Goal: Information Seeking & Learning: Learn about a topic

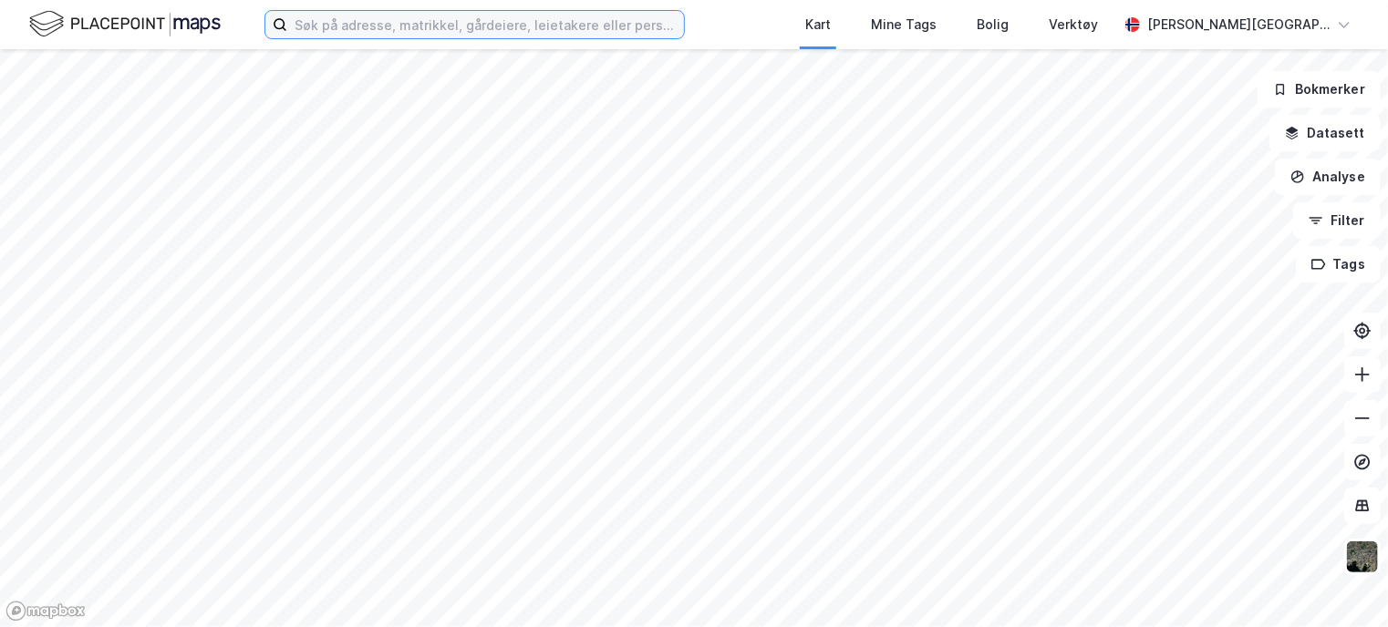
click at [463, 31] on input at bounding box center [485, 24] width 397 height 27
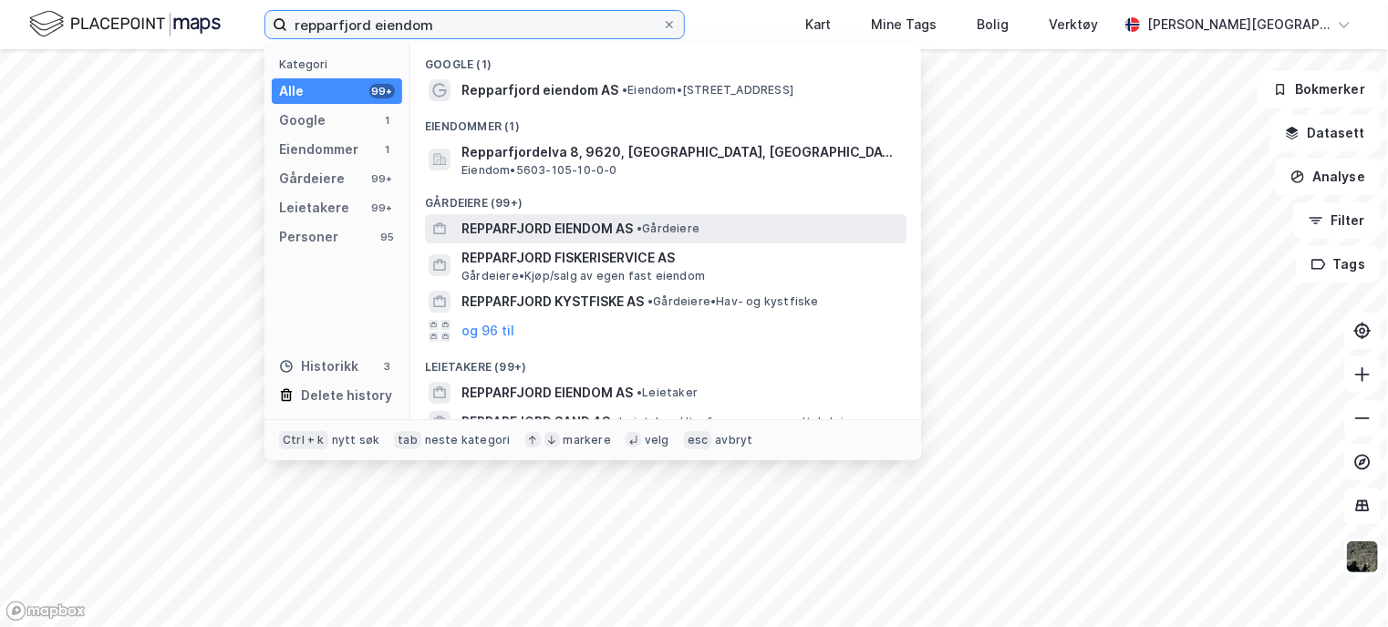
type input "repparfjord eiendom"
click at [620, 222] on span "REPPARFJORD EIENDOM AS" at bounding box center [546, 229] width 171 height 22
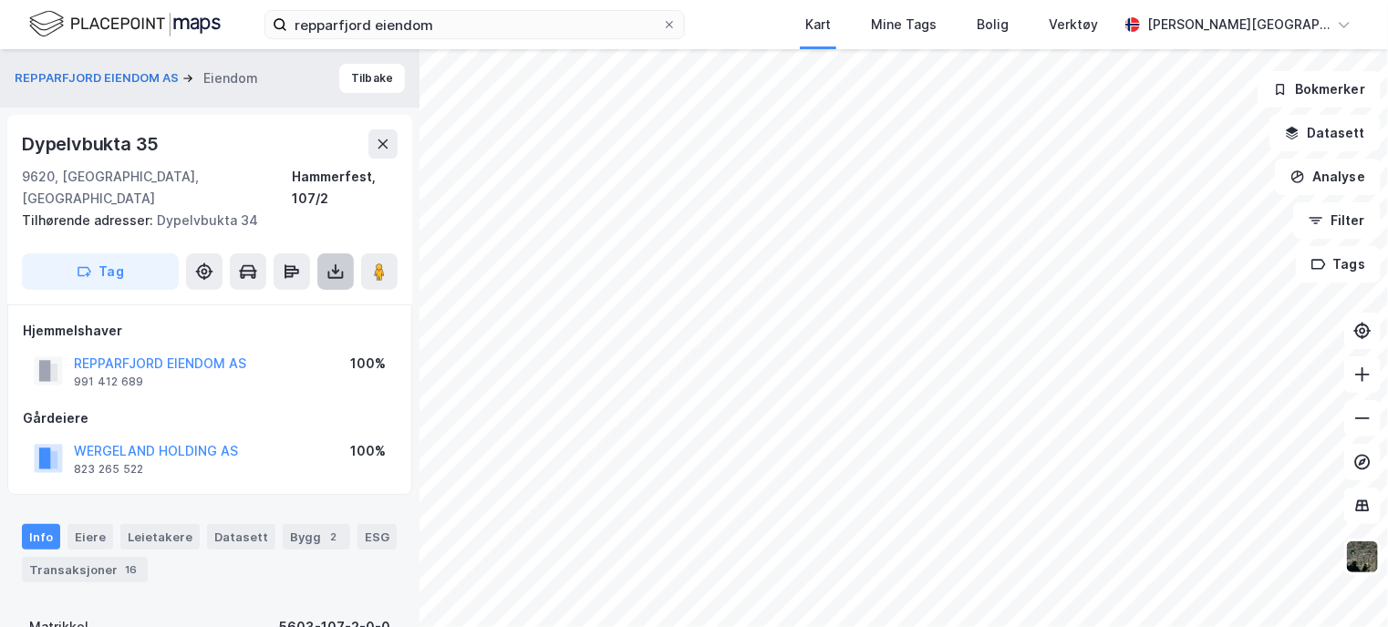
click at [330, 263] on icon at bounding box center [335, 272] width 18 height 18
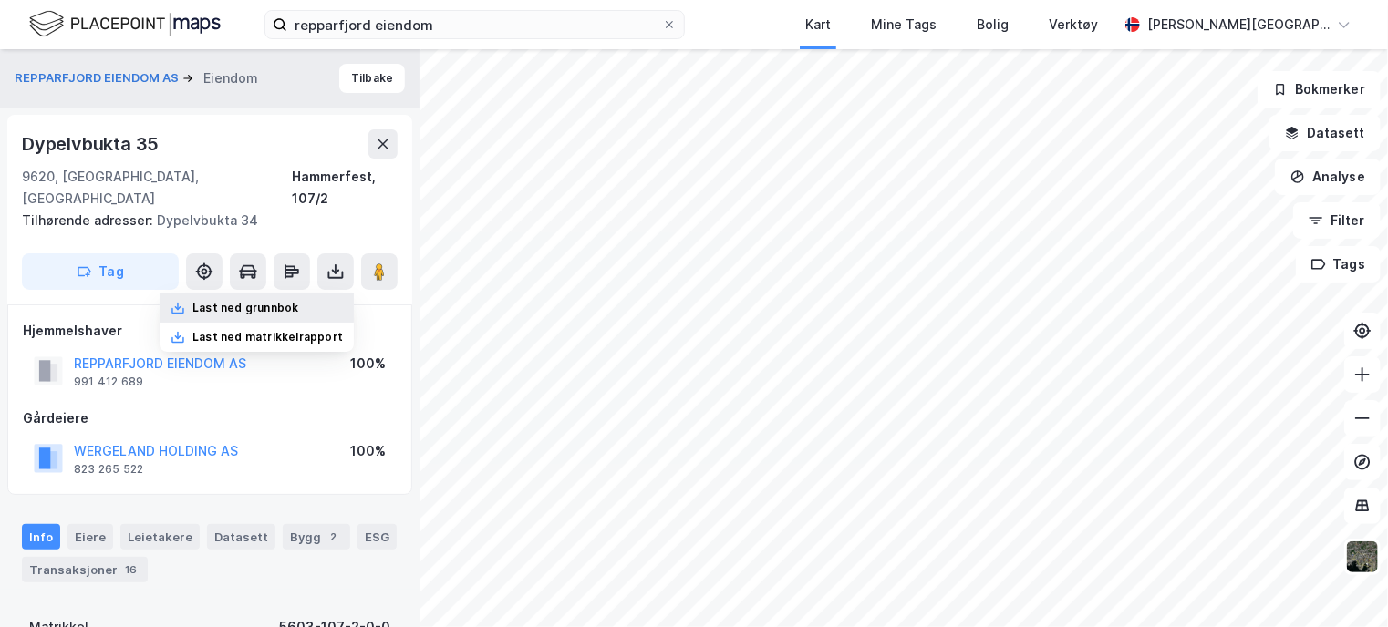
click at [325, 294] on div "Last ned grunnbok" at bounding box center [257, 308] width 194 height 29
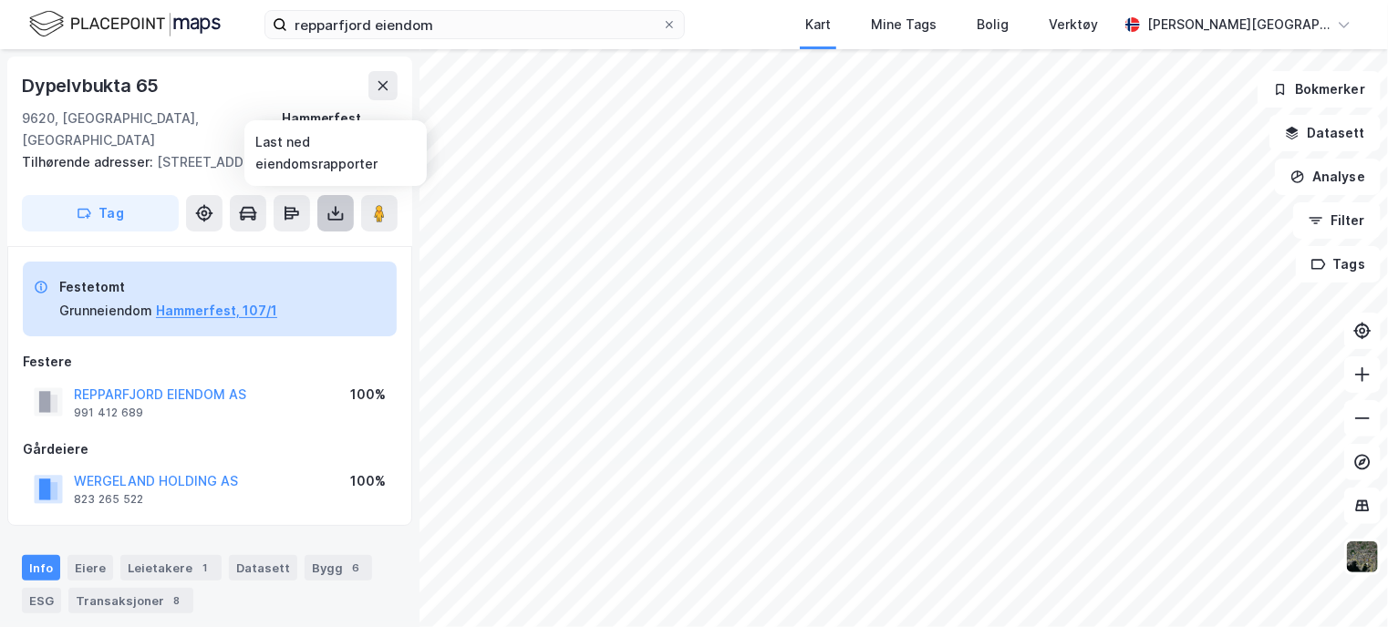
click at [331, 218] on icon at bounding box center [336, 216] width 16 height 7
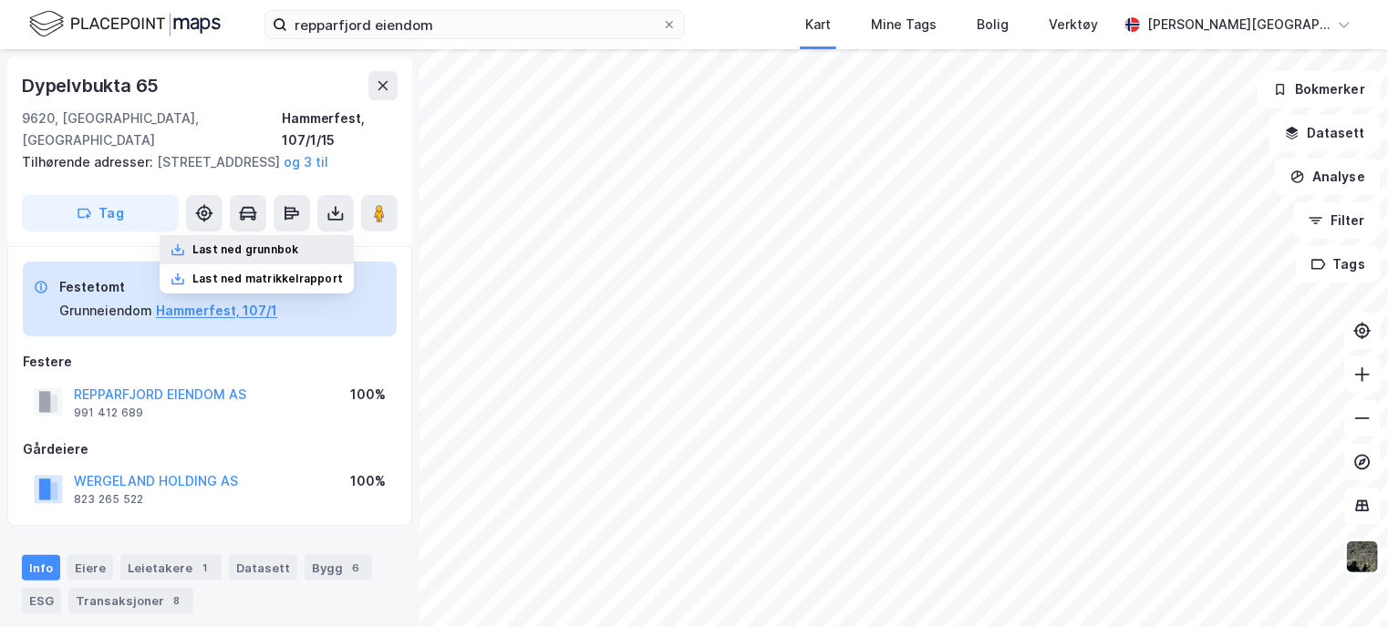
click at [311, 240] on div "Last ned grunnbok" at bounding box center [257, 249] width 194 height 29
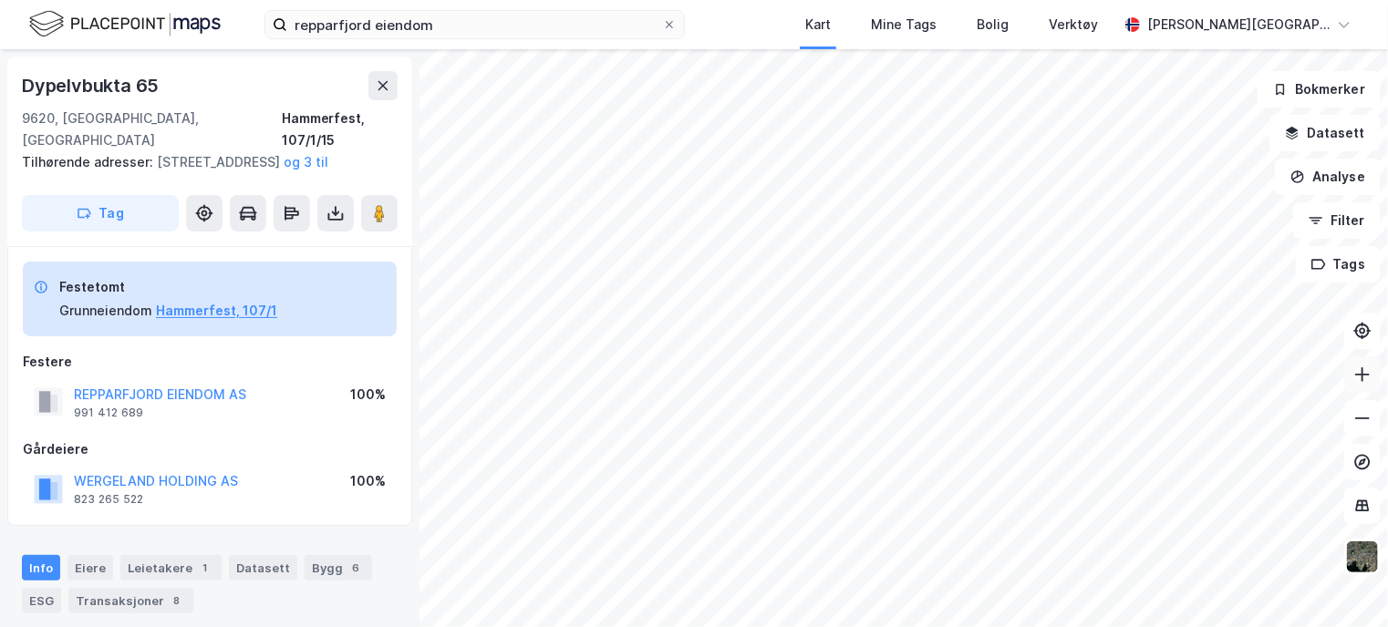
click at [1374, 388] on button at bounding box center [1362, 375] width 36 height 36
click at [1358, 372] on icon at bounding box center [1362, 375] width 18 height 18
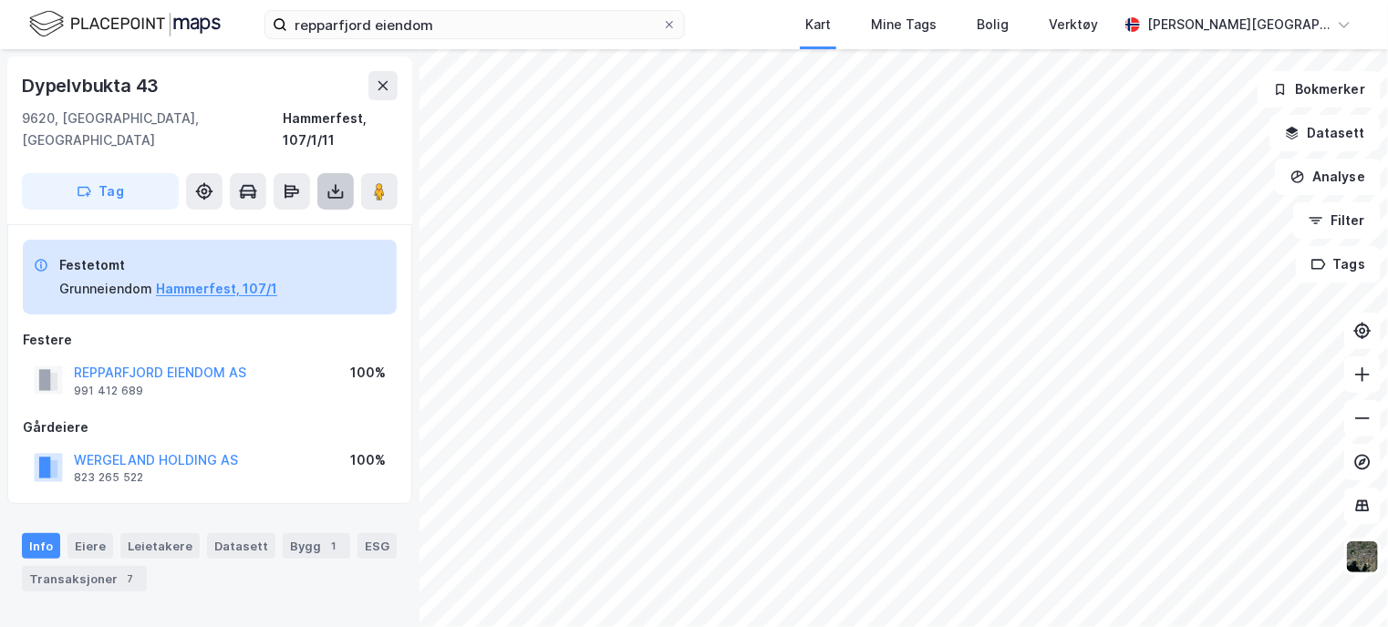
click at [336, 182] on icon at bounding box center [335, 191] width 18 height 18
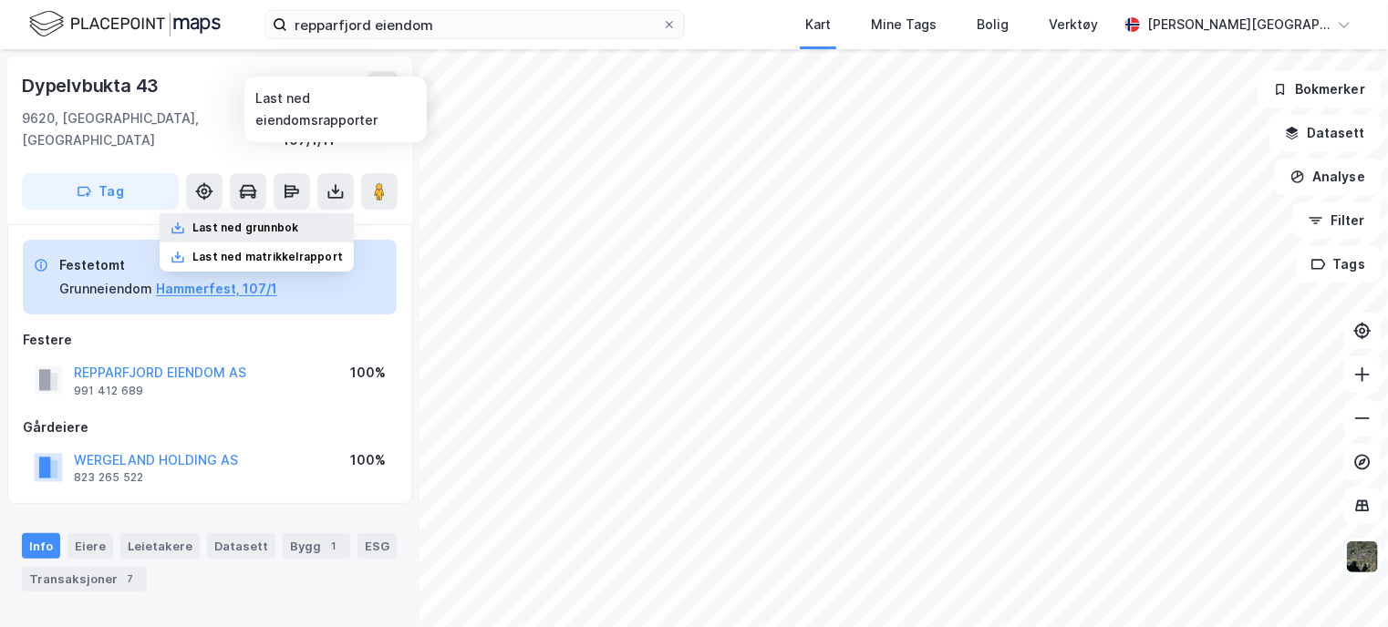
click at [315, 213] on div "Last ned grunnbok" at bounding box center [257, 227] width 194 height 29
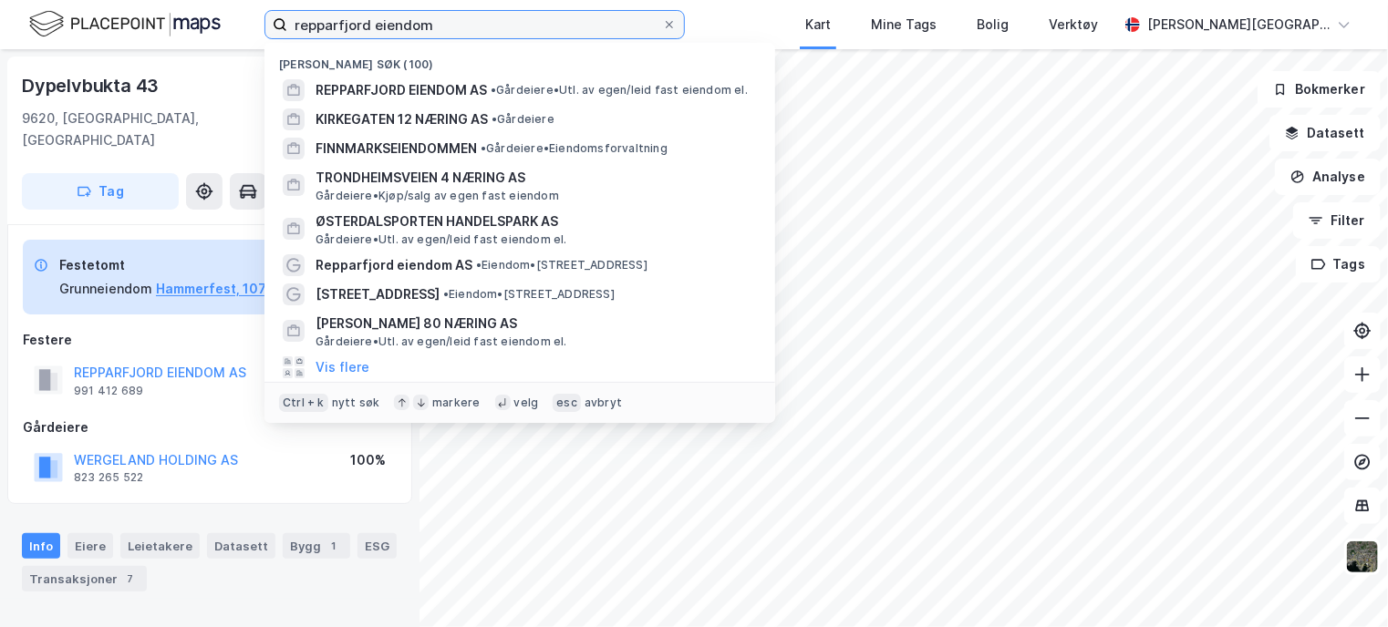
click at [455, 25] on input "repparfjord eiendom" at bounding box center [474, 24] width 375 height 27
paste input "934400224"
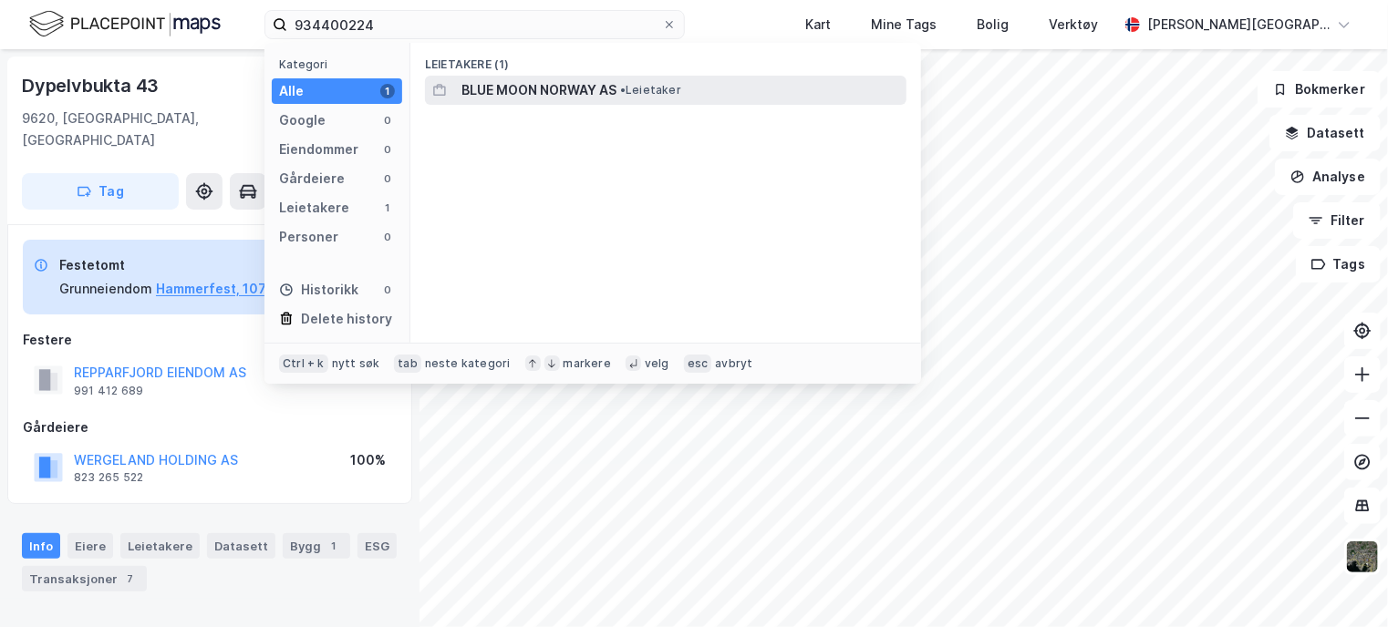
click at [554, 80] on span "BLUE MOON NORWAY AS" at bounding box center [538, 90] width 155 height 22
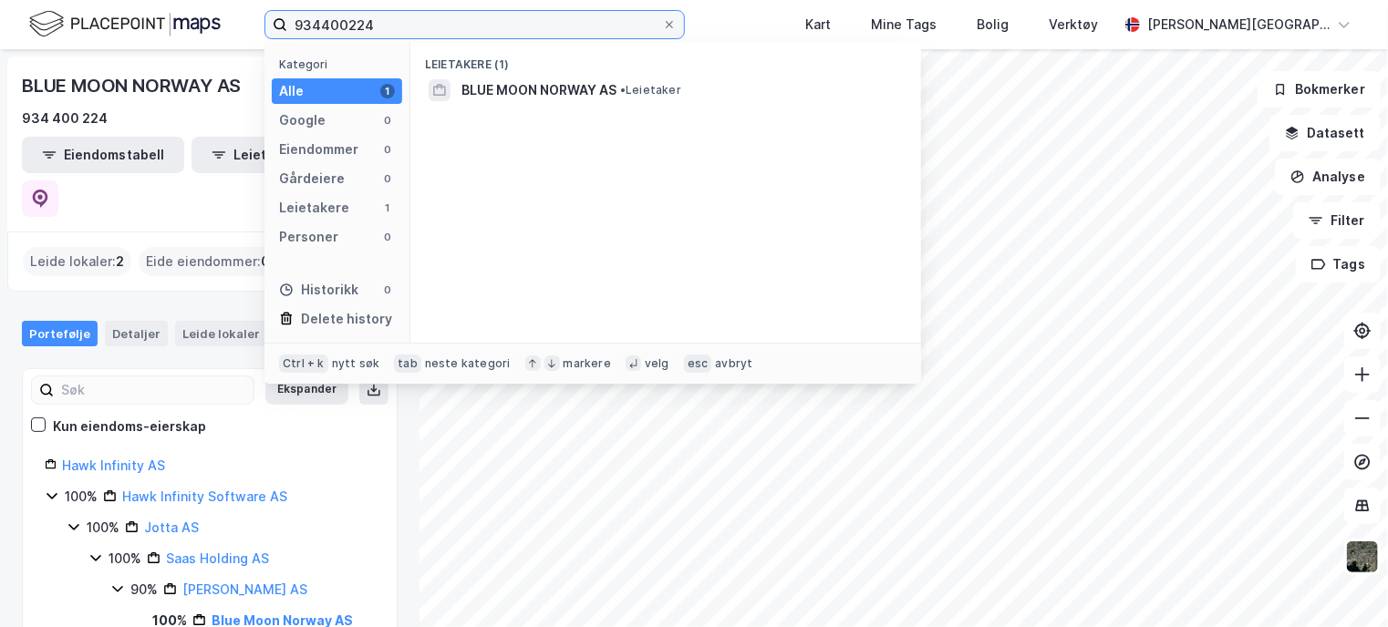
drag, startPoint x: 362, startPoint y: 34, endPoint x: 172, endPoint y: 34, distance: 189.7
click at [172, 34] on div "934400224 Kategori Alle 1 Google 0 Eiendommer 0 Gårdeiere 0 Leietakere 1 Person…" at bounding box center [694, 24] width 1388 height 49
paste input "97003462"
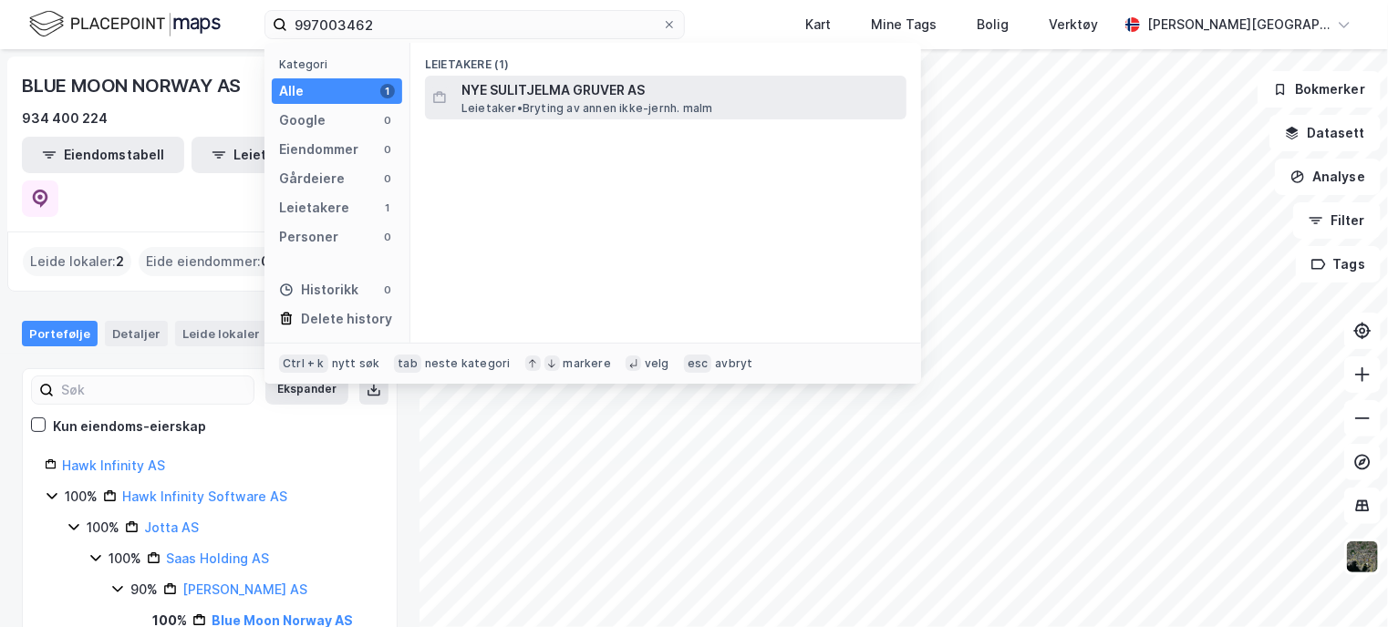
click at [591, 91] on span "NYE SULITJELMA GRUVER AS" at bounding box center [680, 90] width 438 height 22
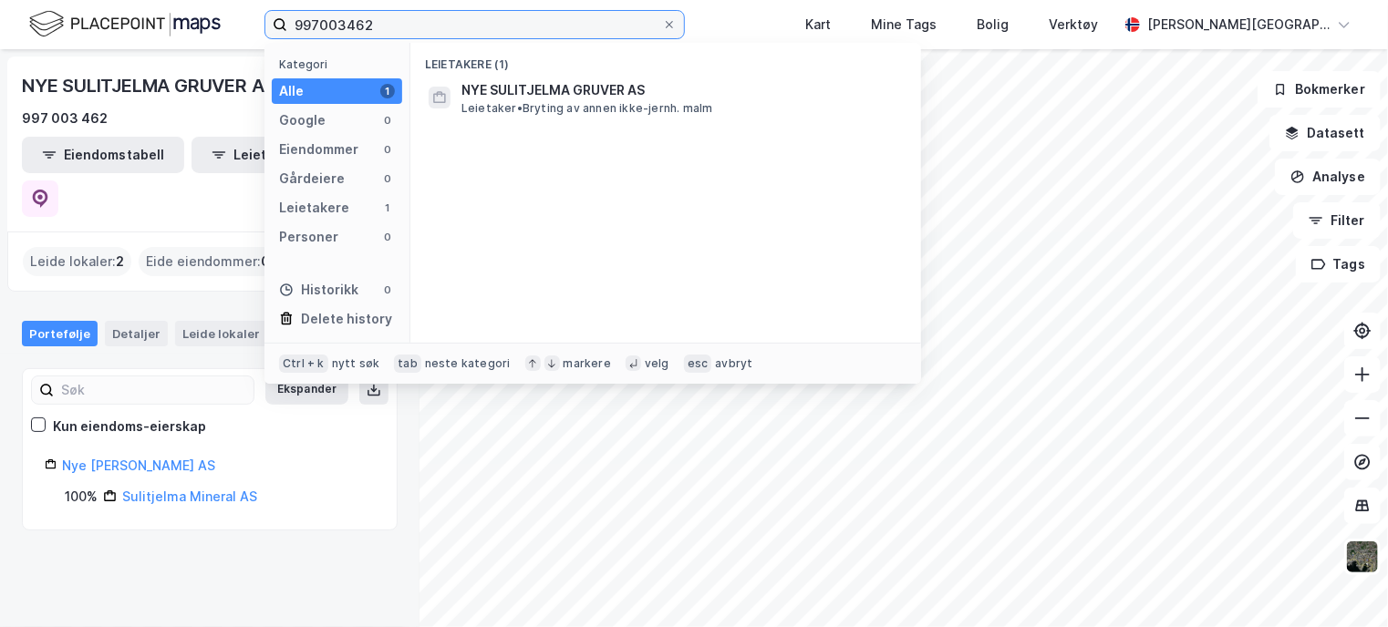
drag, startPoint x: 379, startPoint y: 27, endPoint x: -7, endPoint y: 36, distance: 386.7
click at [0, 36] on html "997003462 Kategori Alle 1 Google 0 Eiendommer 0 Gårdeiere 0 Leietakere 1 Person…" at bounding box center [694, 313] width 1388 height 627
paste input "89784285"
paste input "37917376"
paste input "929 382 412"
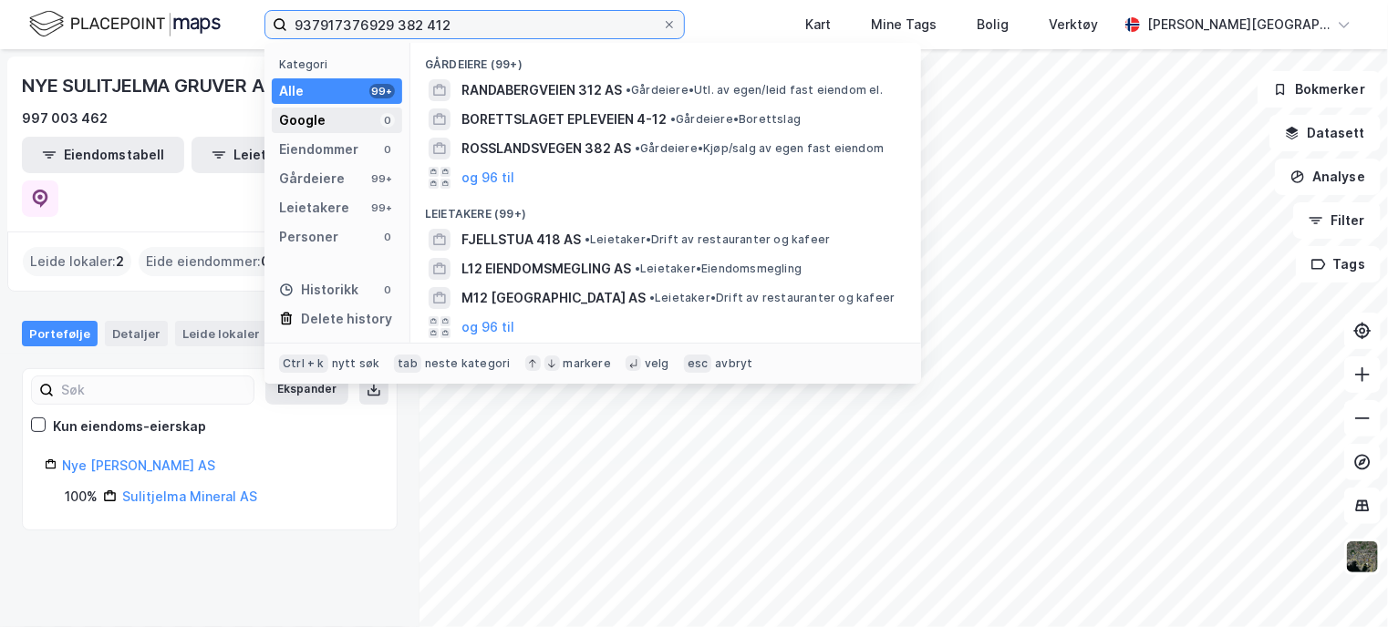
paste input
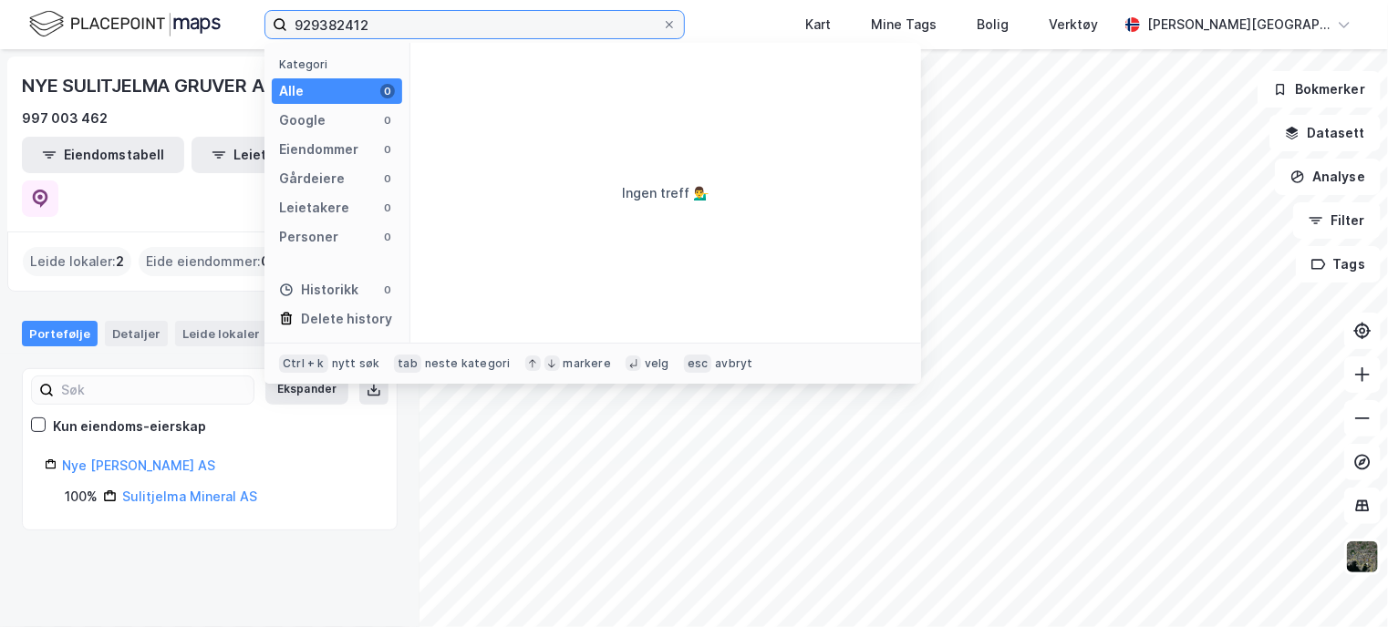
drag, startPoint x: 401, startPoint y: 32, endPoint x: 131, endPoint y: 31, distance: 269.9
click at [131, 31] on div "929382412 Kategori Alle 0 Google 0 Eiendommer 0 Gårdeiere 0 Leietakere 0 Person…" at bounding box center [694, 24] width 1388 height 49
paste input "91412689"
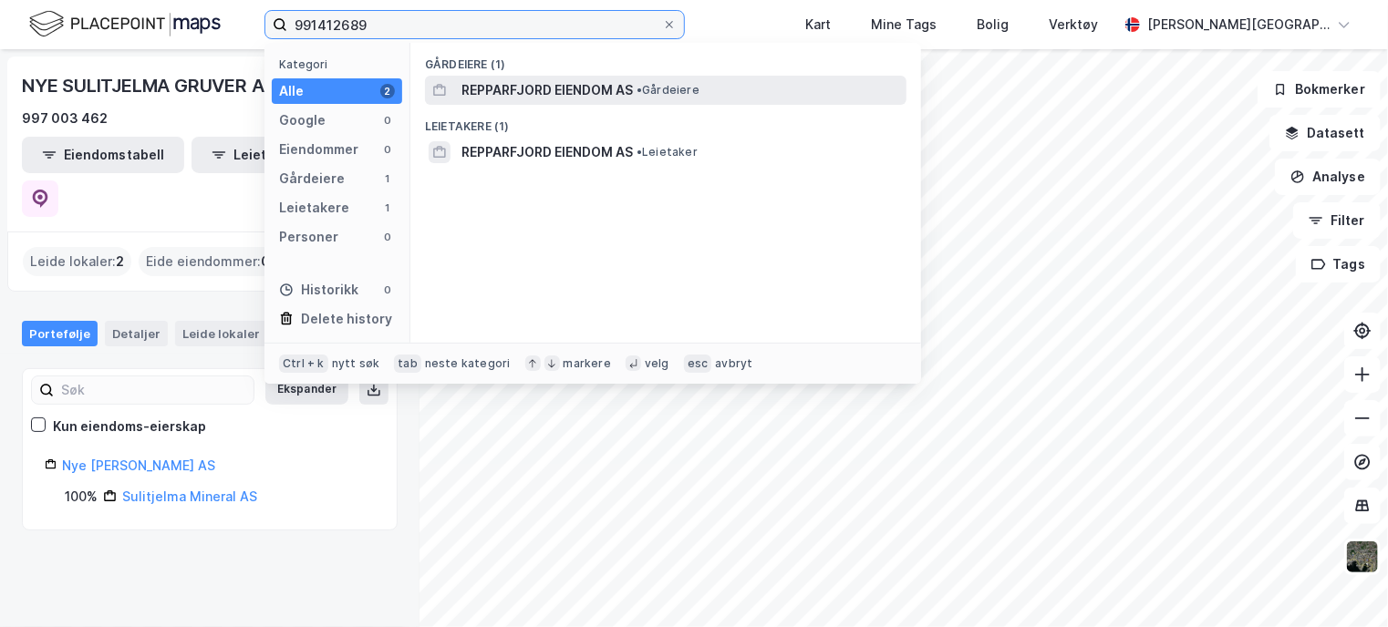
type input "991412689"
click at [589, 98] on span "REPPARFJORD EIENDOM AS" at bounding box center [546, 90] width 171 height 22
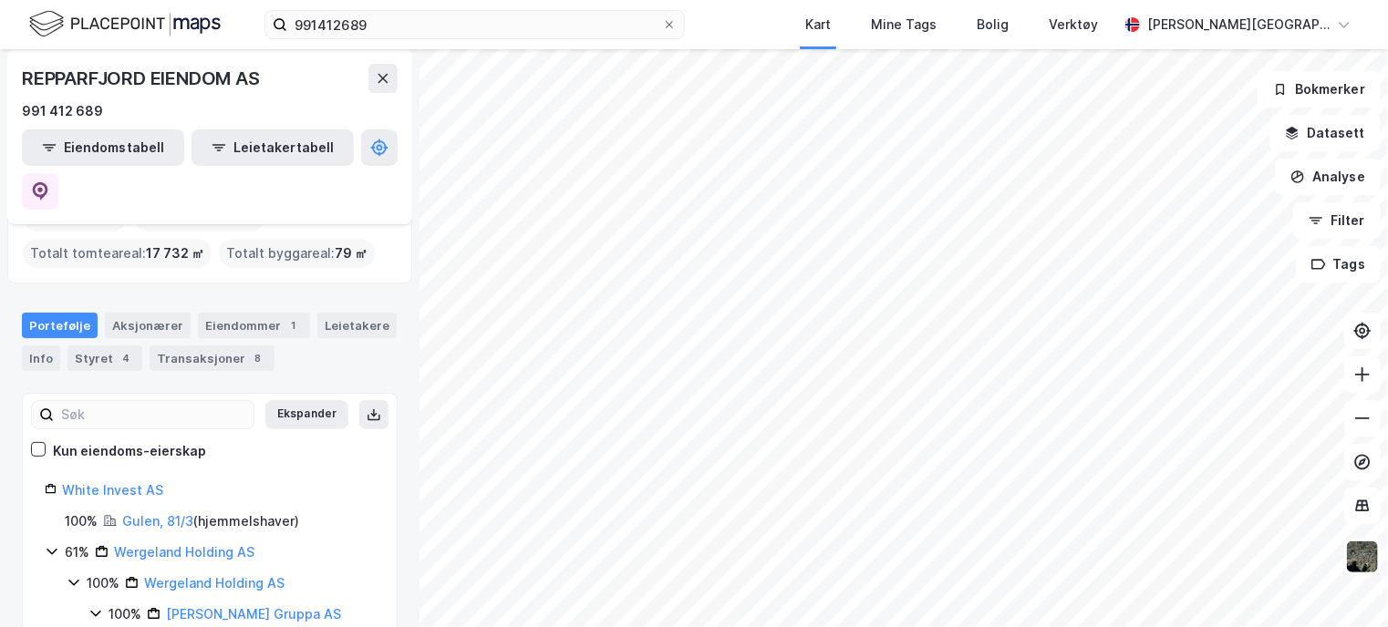
scroll to position [51, 0]
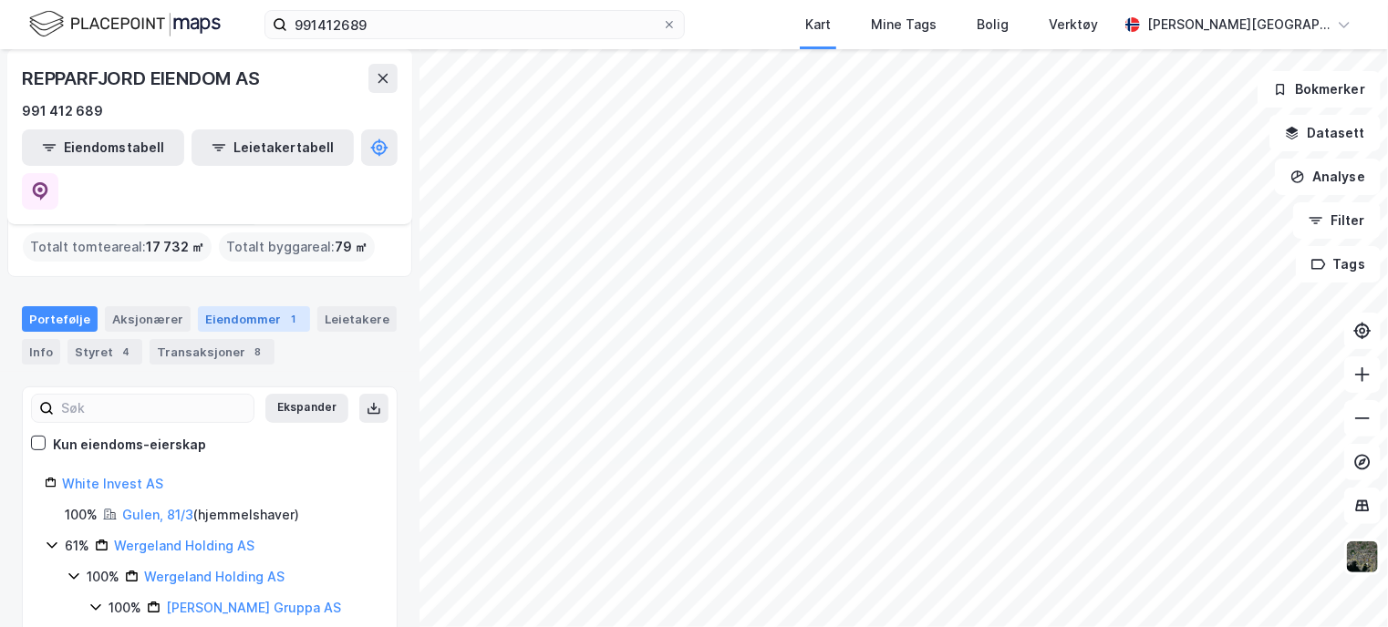
click at [262, 306] on div "Eiendommer 1" at bounding box center [254, 319] width 112 height 26
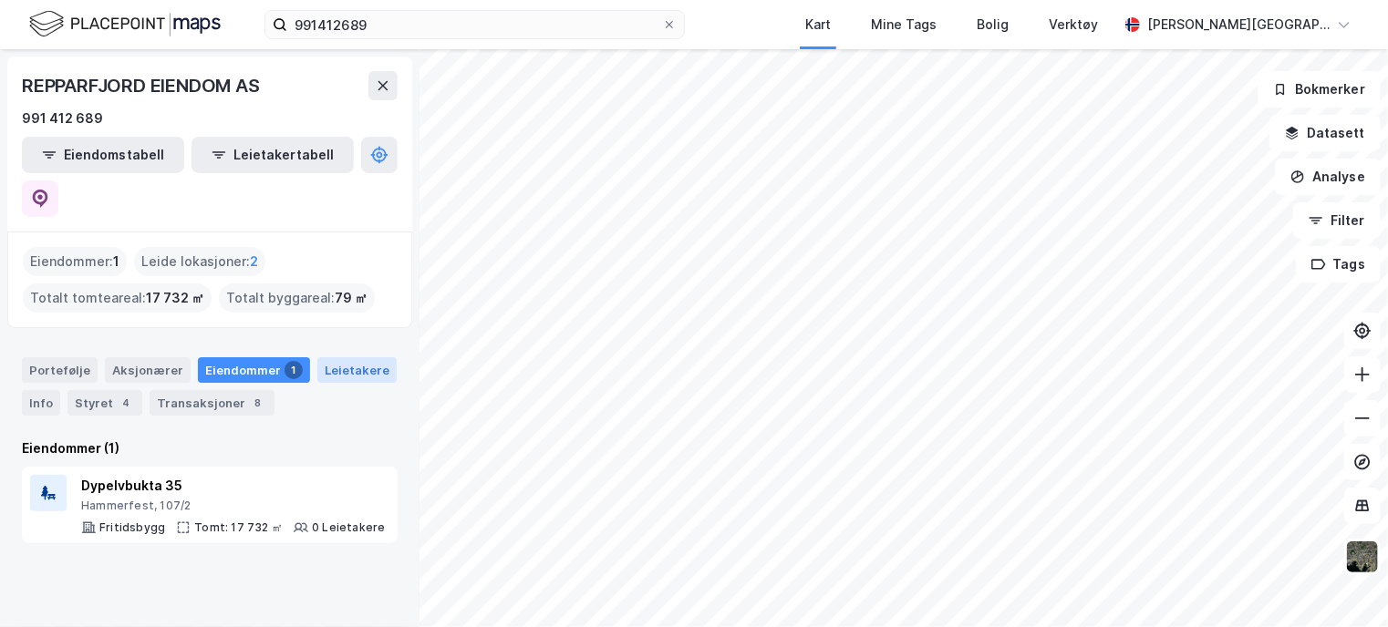
click at [322, 357] on div "Leietakere" at bounding box center [356, 370] width 79 height 26
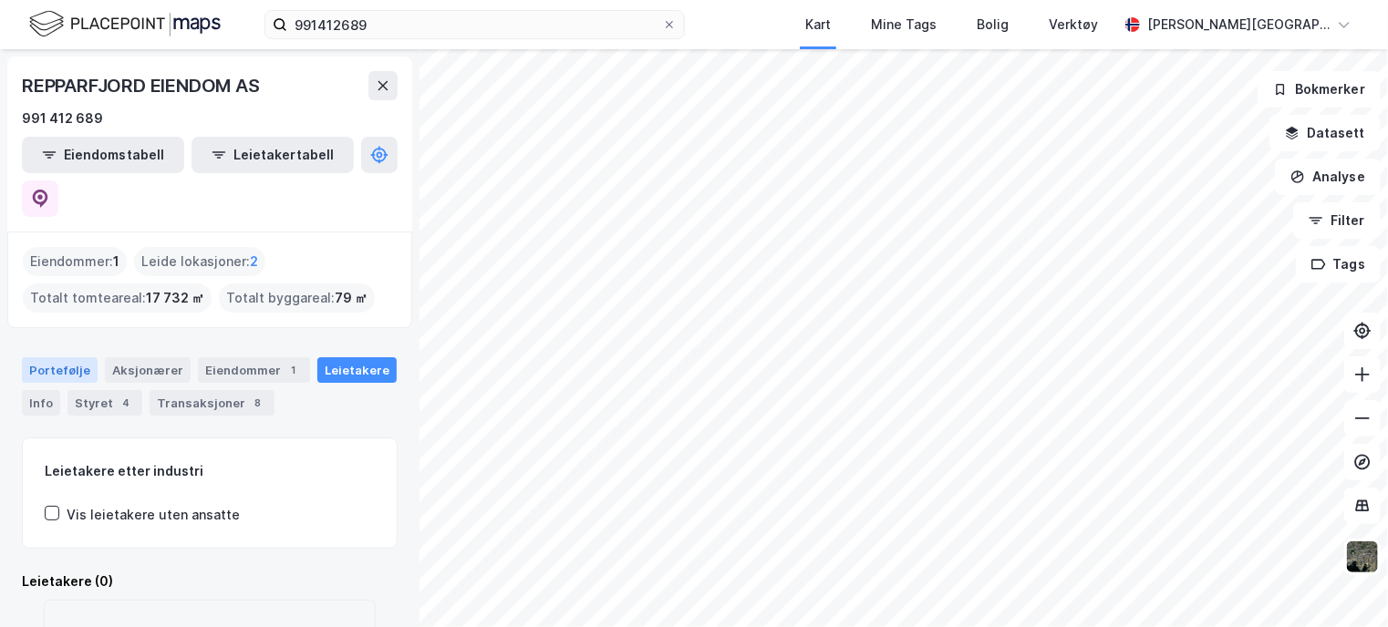
click at [47, 357] on div "Portefølje" at bounding box center [60, 370] width 76 height 26
